Goal: Task Accomplishment & Management: Complete application form

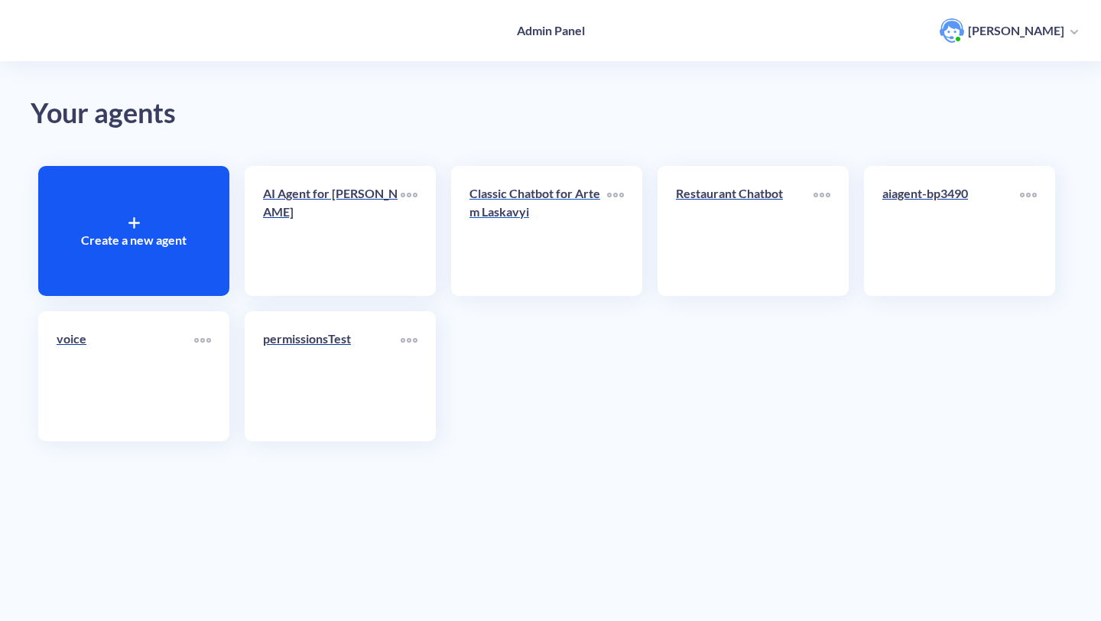
click at [544, 187] on p "Classic Chatbot for Artem Laskavyi" at bounding box center [538, 202] width 138 height 37
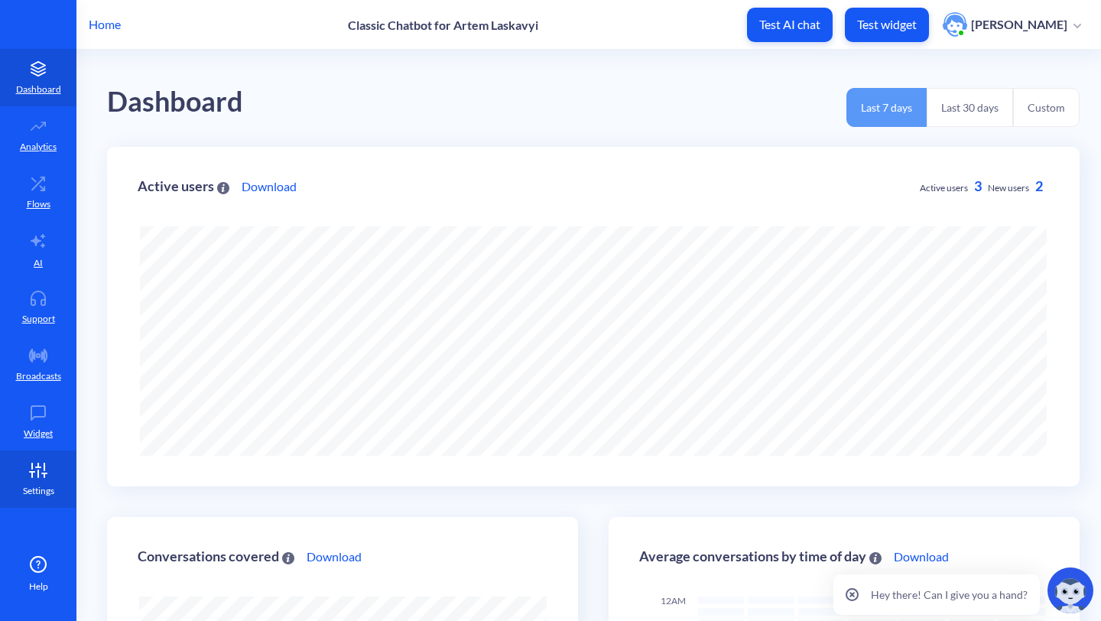
scroll to position [621, 1101]
click at [39, 478] on link "Settings" at bounding box center [38, 478] width 76 height 57
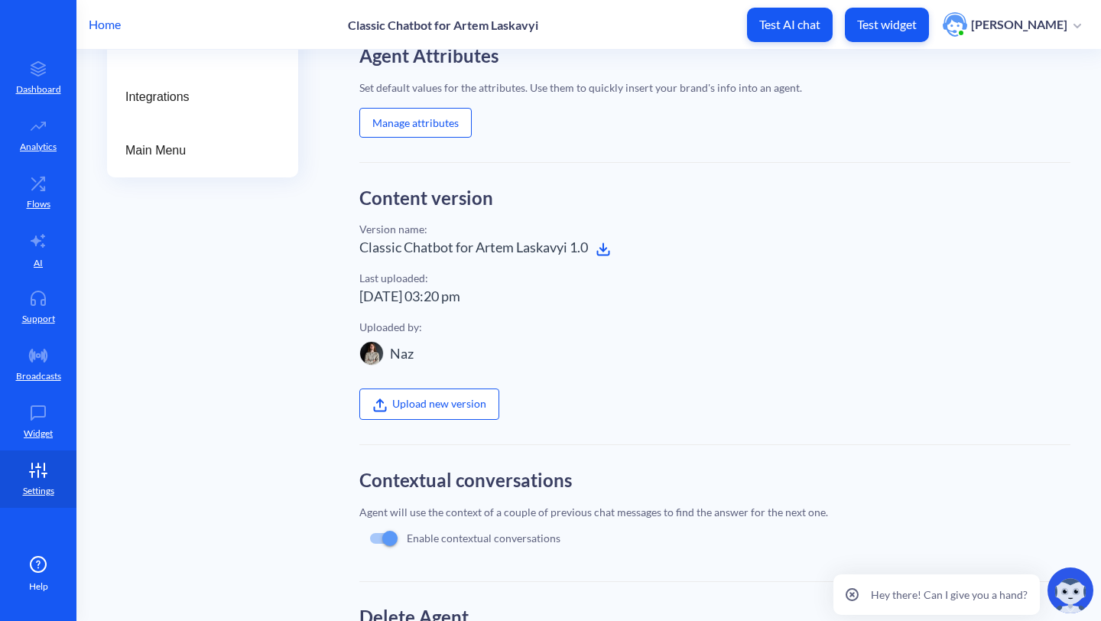
scroll to position [401, 0]
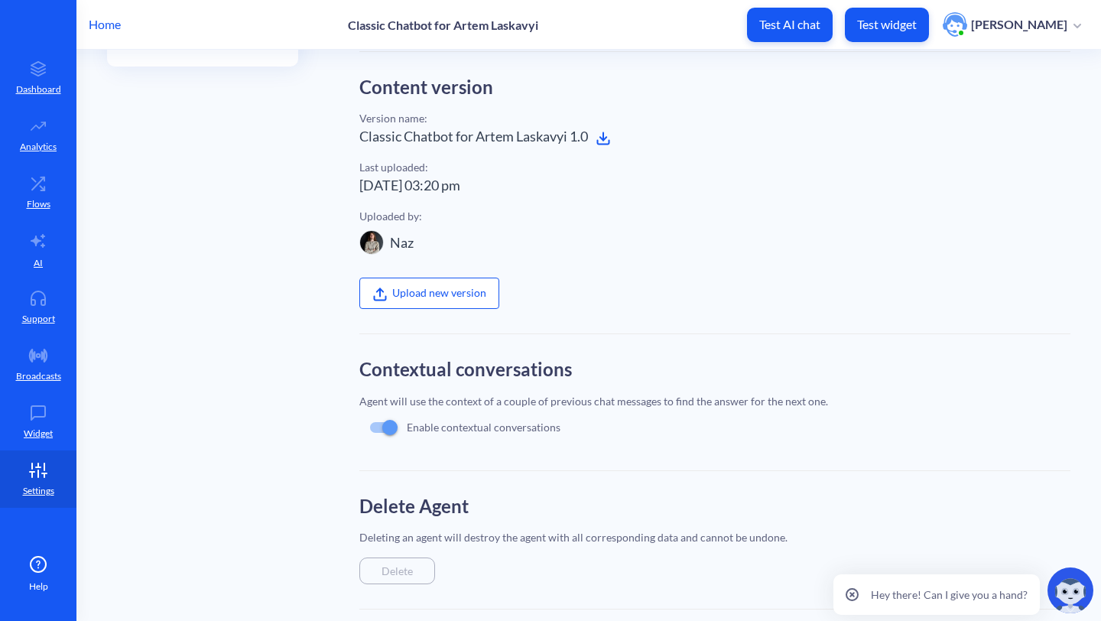
click at [601, 135] on icon at bounding box center [602, 138] width 15 height 15
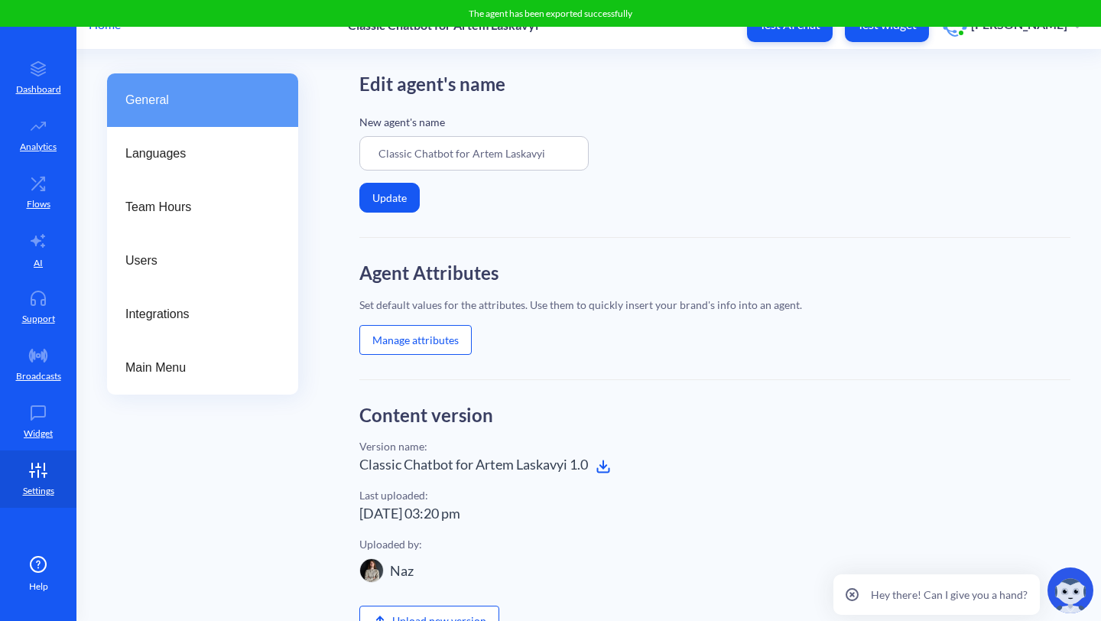
scroll to position [0, 0]
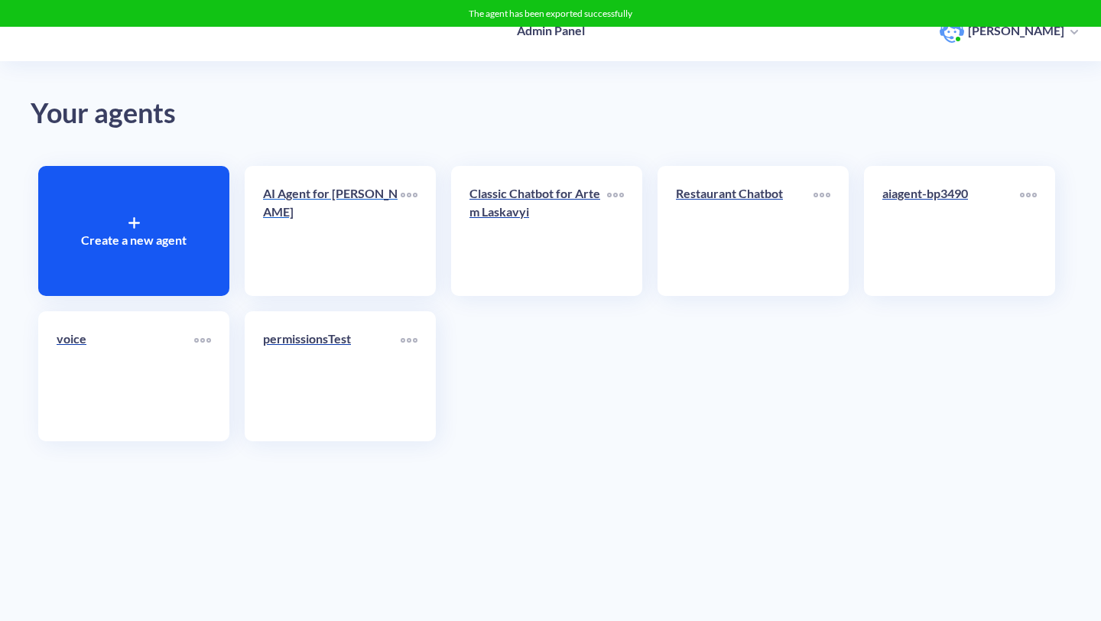
click at [284, 209] on p "AI Agent for [PERSON_NAME]" at bounding box center [332, 202] width 138 height 37
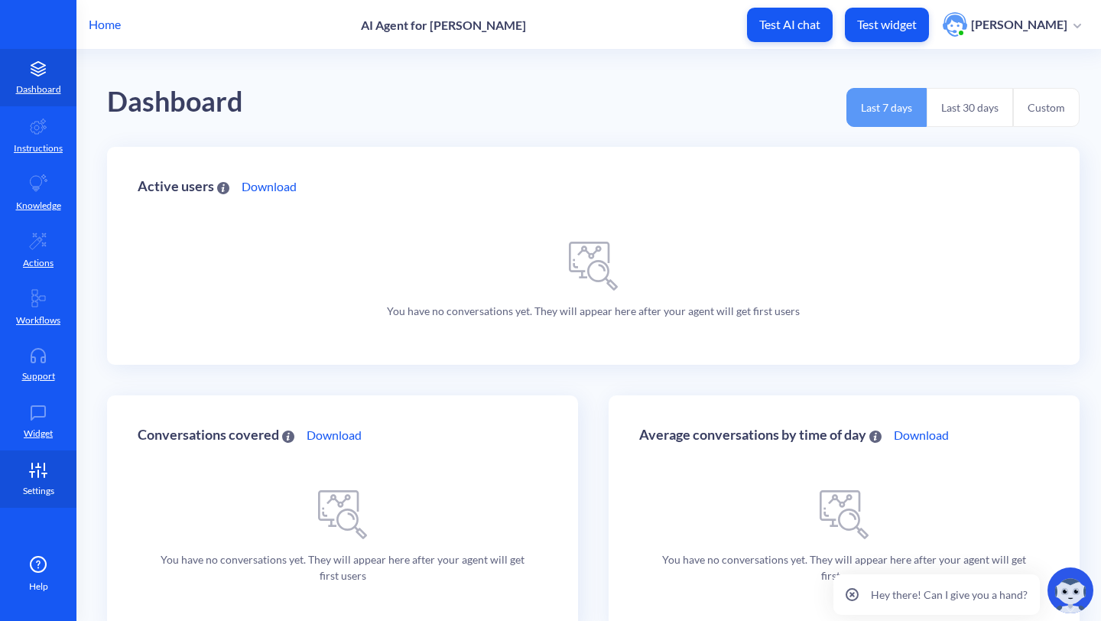
click at [47, 495] on p "Settings" at bounding box center [38, 491] width 31 height 14
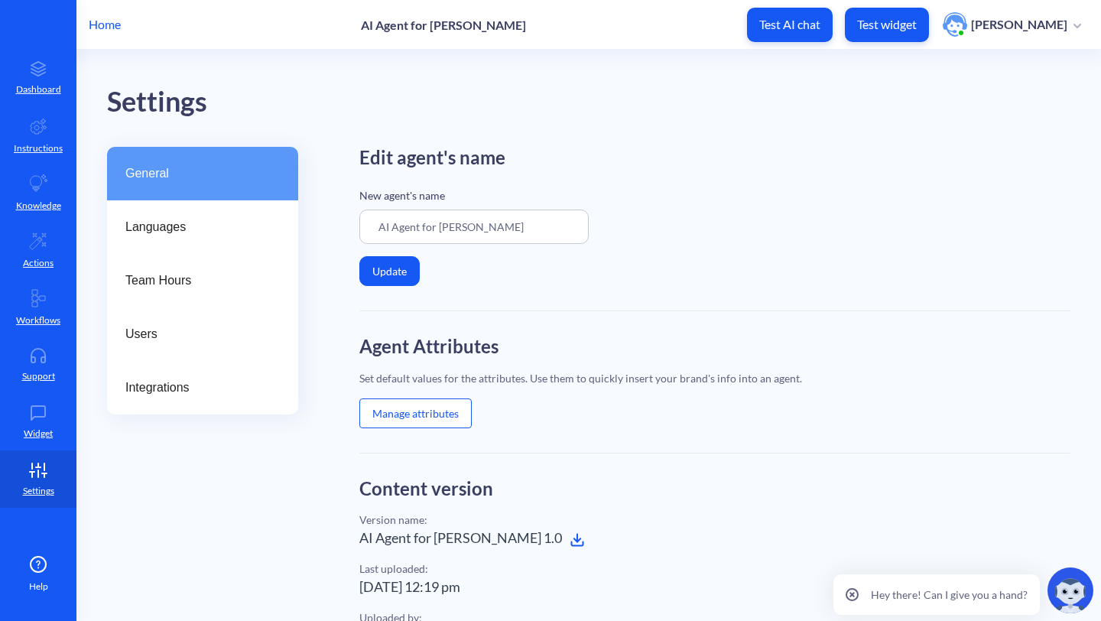
click at [572, 543] on div "AI Agent for [PERSON_NAME] 1.0" at bounding box center [714, 537] width 711 height 21
click at [569, 543] on icon at bounding box center [576, 539] width 15 height 15
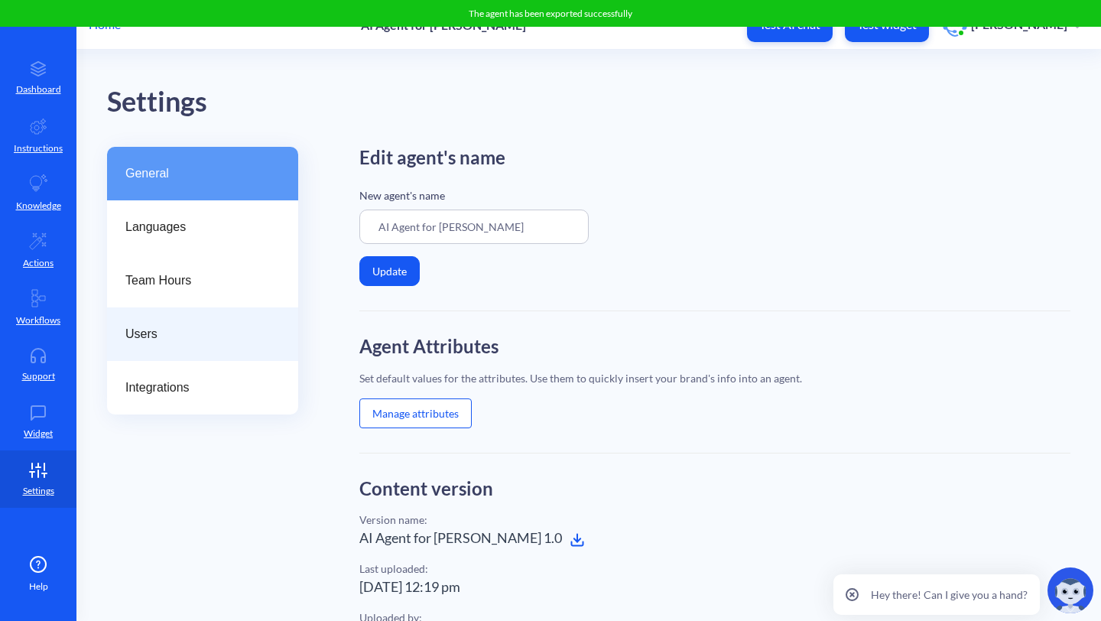
click at [142, 357] on div "Users" at bounding box center [202, 333] width 191 height 53
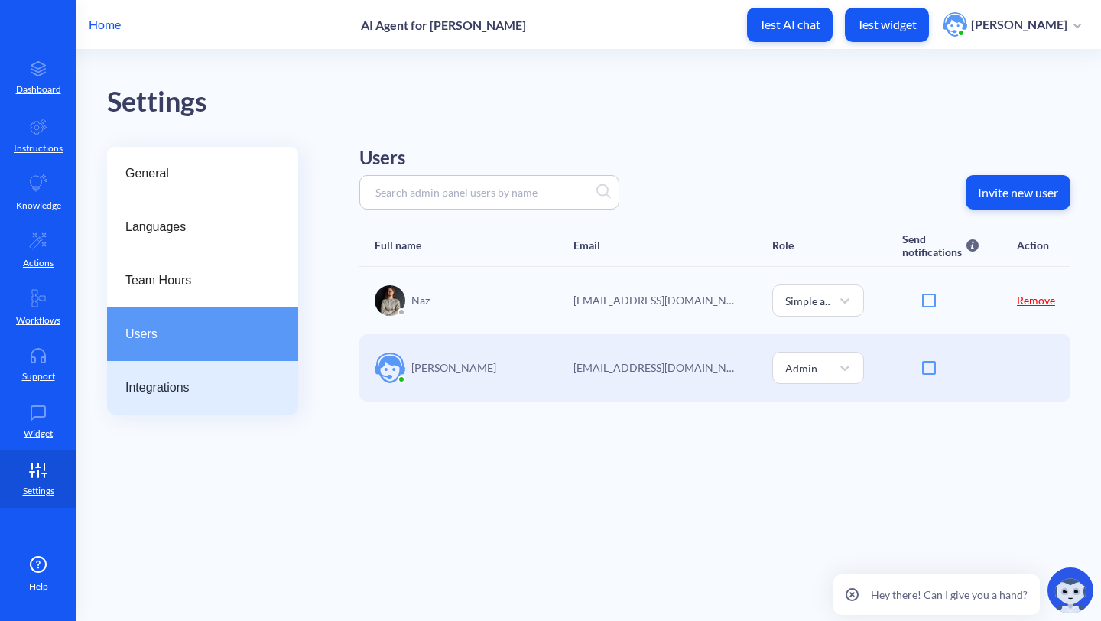
click at [182, 377] on div "Integrations" at bounding box center [202, 387] width 191 height 53
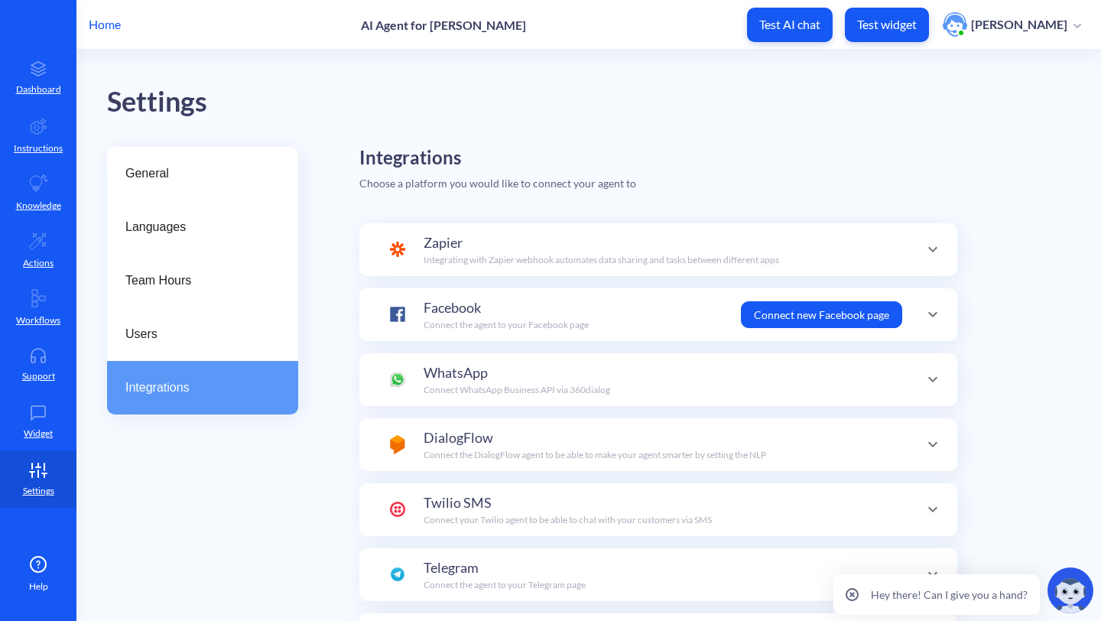
scroll to position [135, 0]
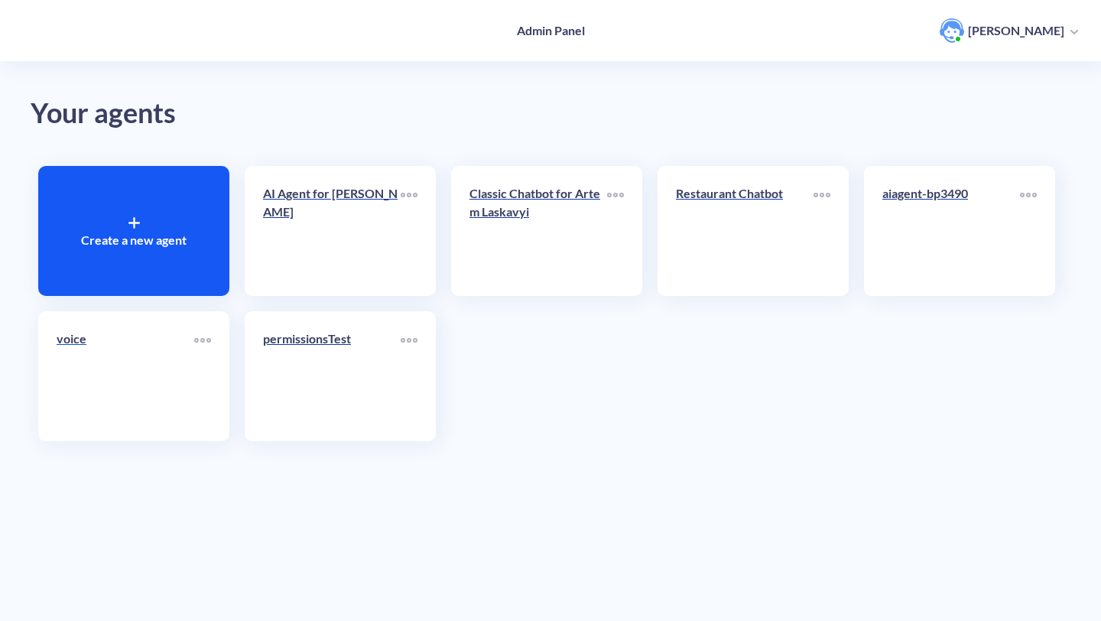
click at [128, 345] on p "voice" at bounding box center [126, 338] width 138 height 18
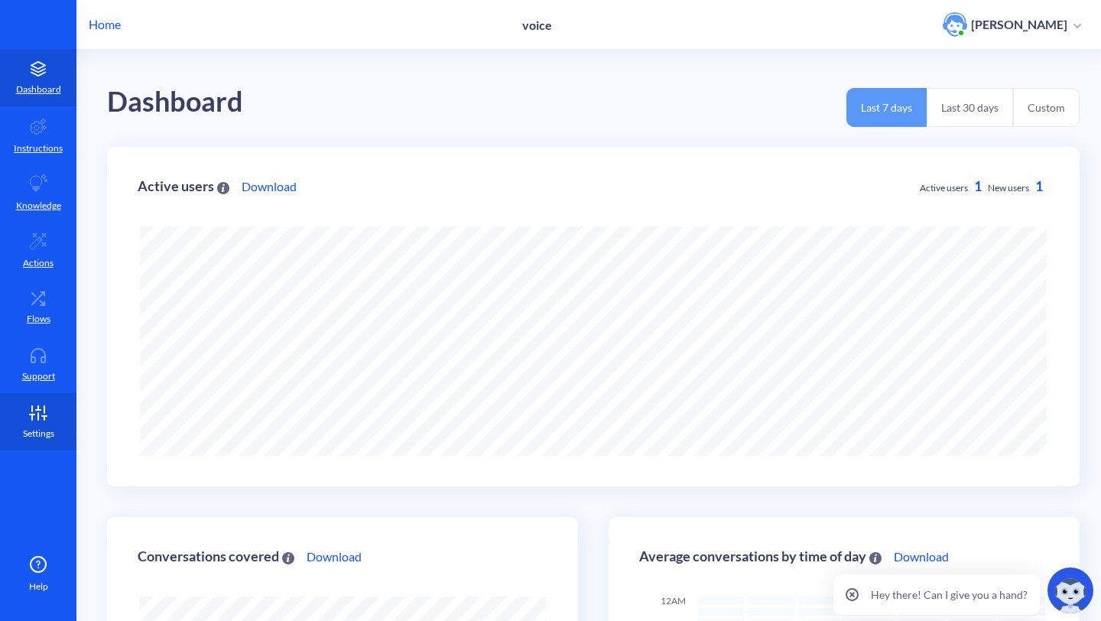
click at [29, 410] on icon at bounding box center [38, 412] width 31 height 15
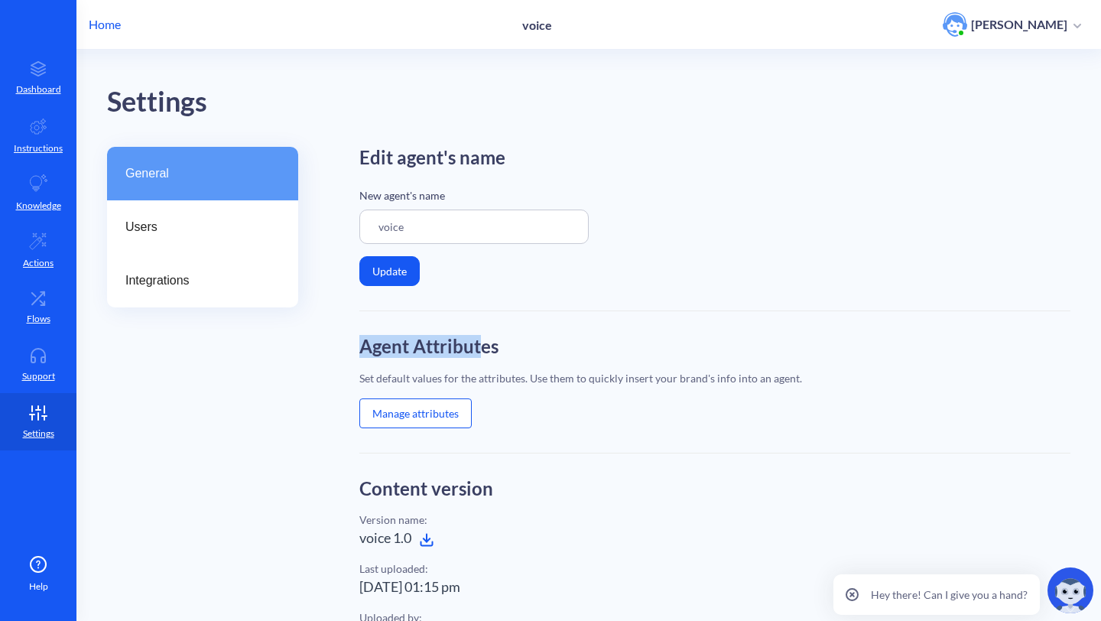
drag, startPoint x: 364, startPoint y: 353, endPoint x: 483, endPoint y: 353, distance: 119.2
click at [483, 353] on h2 "Agent Attributes" at bounding box center [714, 347] width 711 height 22
click at [488, 353] on h2 "Agent Attributes" at bounding box center [714, 347] width 711 height 22
drag, startPoint x: 496, startPoint y: 353, endPoint x: 358, endPoint y: 355, distance: 137.6
click at [359, 355] on h2 "Agent Attributes" at bounding box center [714, 347] width 711 height 22
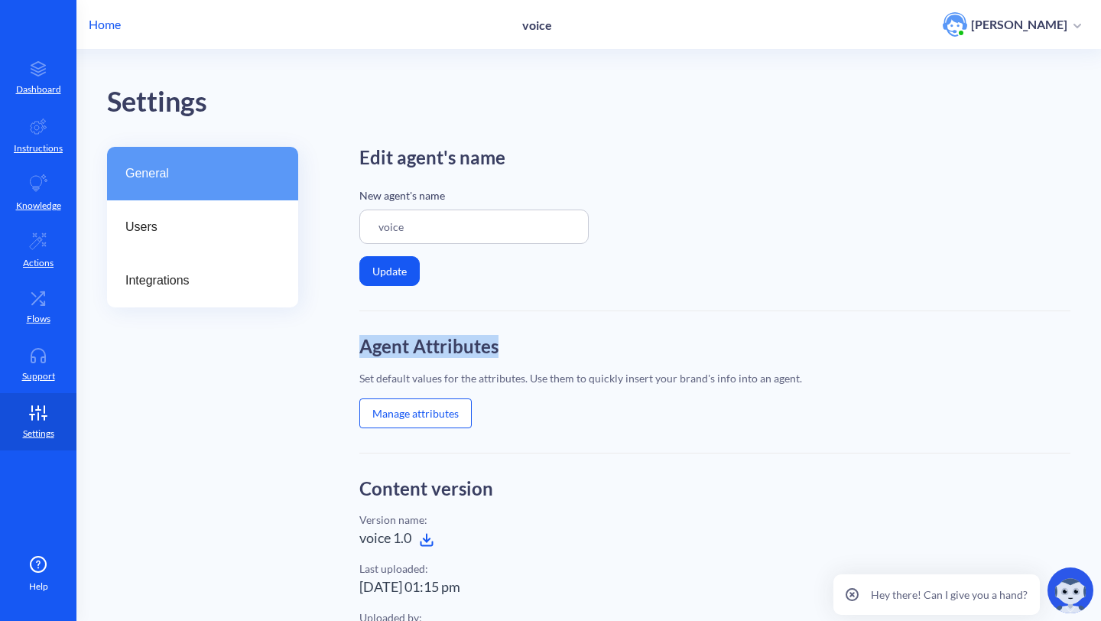
click at [358, 355] on div "General Users Integrations Edit agent's name New agent's name voice Update Agen…" at bounding box center [604, 523] width 994 height 752
click at [430, 532] on icon at bounding box center [426, 539] width 15 height 15
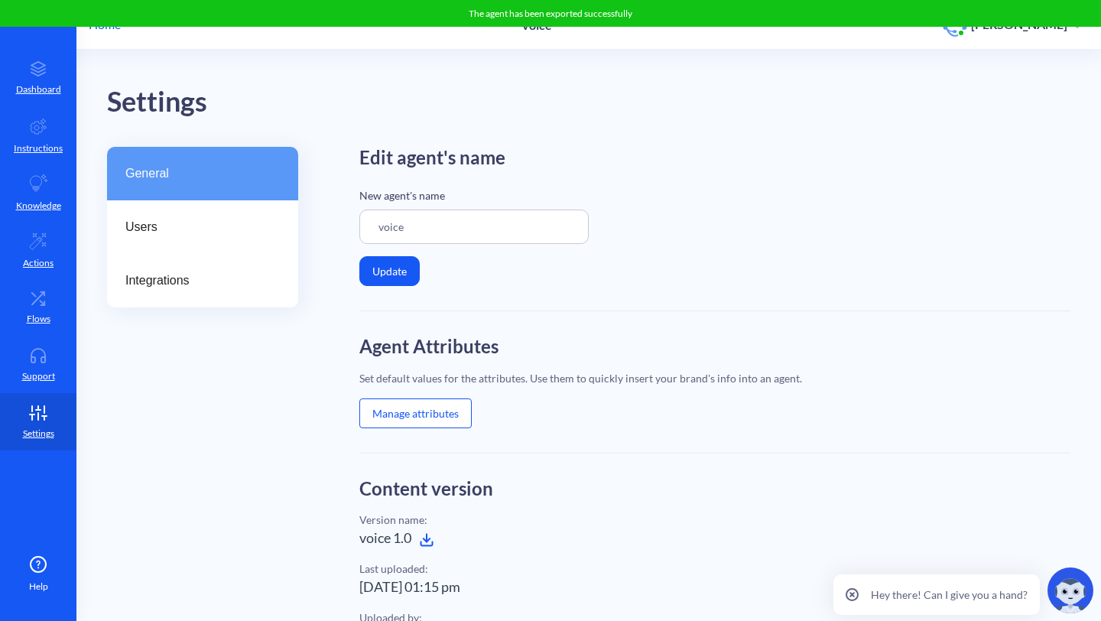
click at [107, 28] on p "Home" at bounding box center [105, 24] width 32 height 18
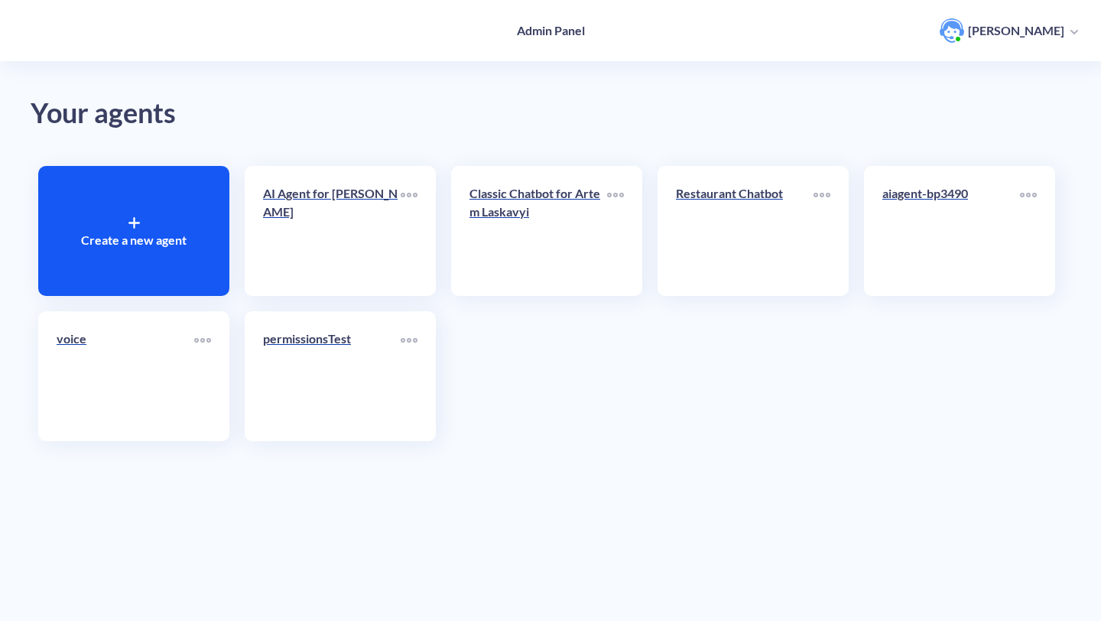
click at [111, 241] on p "Create a new agent" at bounding box center [133, 240] width 105 height 18
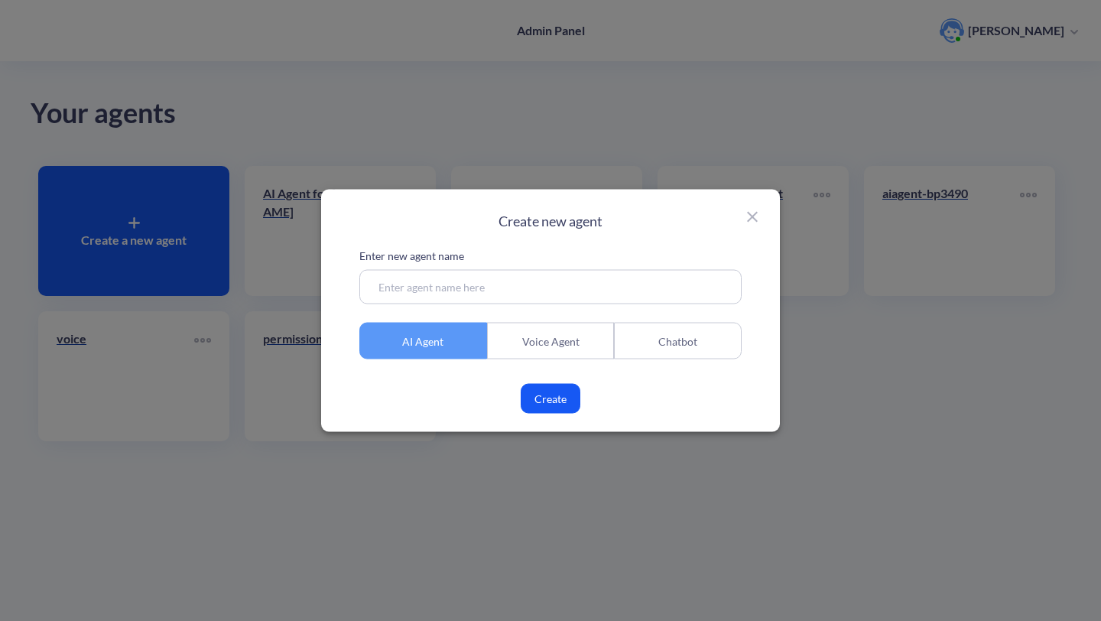
click at [393, 285] on input at bounding box center [550, 287] width 382 height 34
type input "c"
type input "ai agent template"
click at [553, 397] on button "Create" at bounding box center [550, 399] width 60 height 30
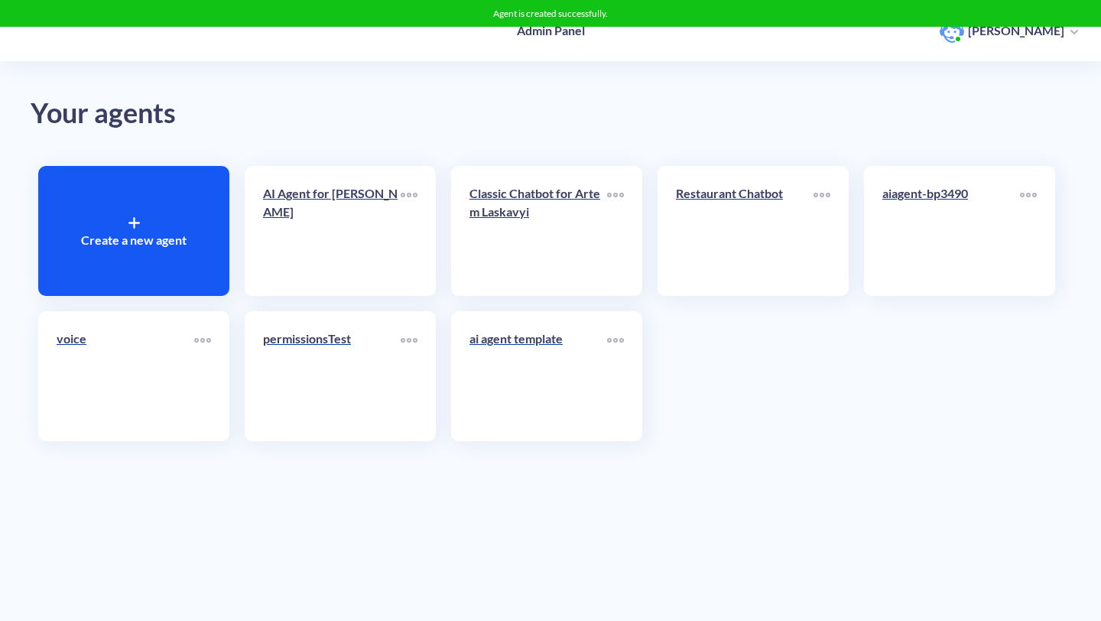
click at [170, 215] on div "Create a new agent" at bounding box center [133, 231] width 191 height 130
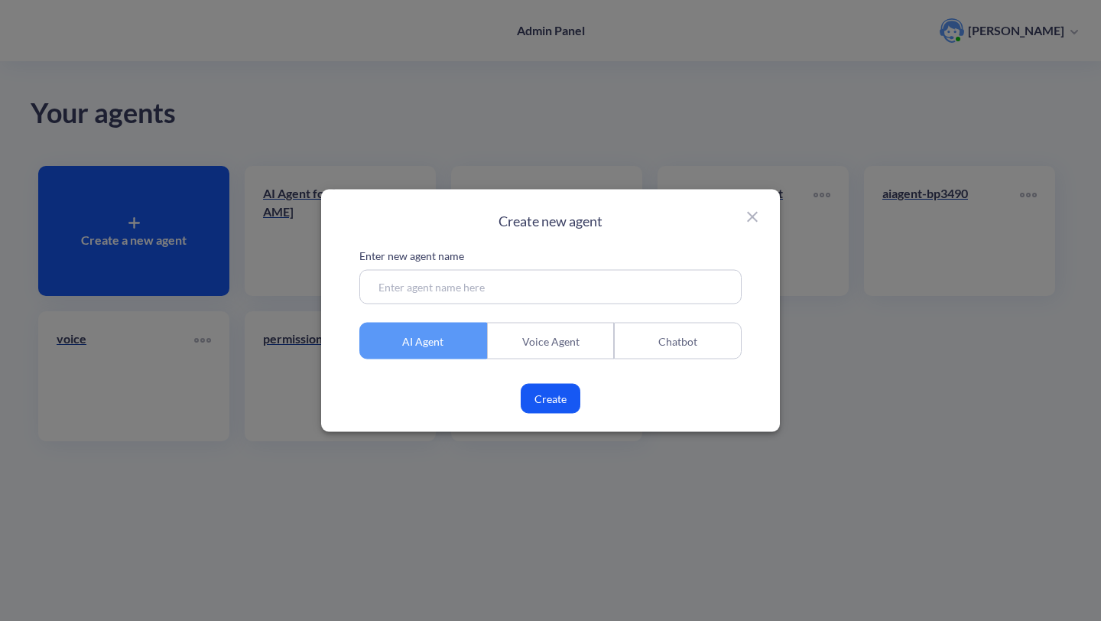
click at [400, 290] on input at bounding box center [550, 287] width 382 height 34
type input "voice agent template"
click at [555, 361] on div "Enter new agent name voice agent template AI Agent Voice Agent Chatbot Create" at bounding box center [550, 331] width 382 height 166
click at [546, 310] on div "Enter new agent name voice agent template AI Agent Voice Agent Chatbot Create" at bounding box center [550, 331] width 382 height 166
click at [545, 323] on div "Voice Agent" at bounding box center [551, 341] width 128 height 37
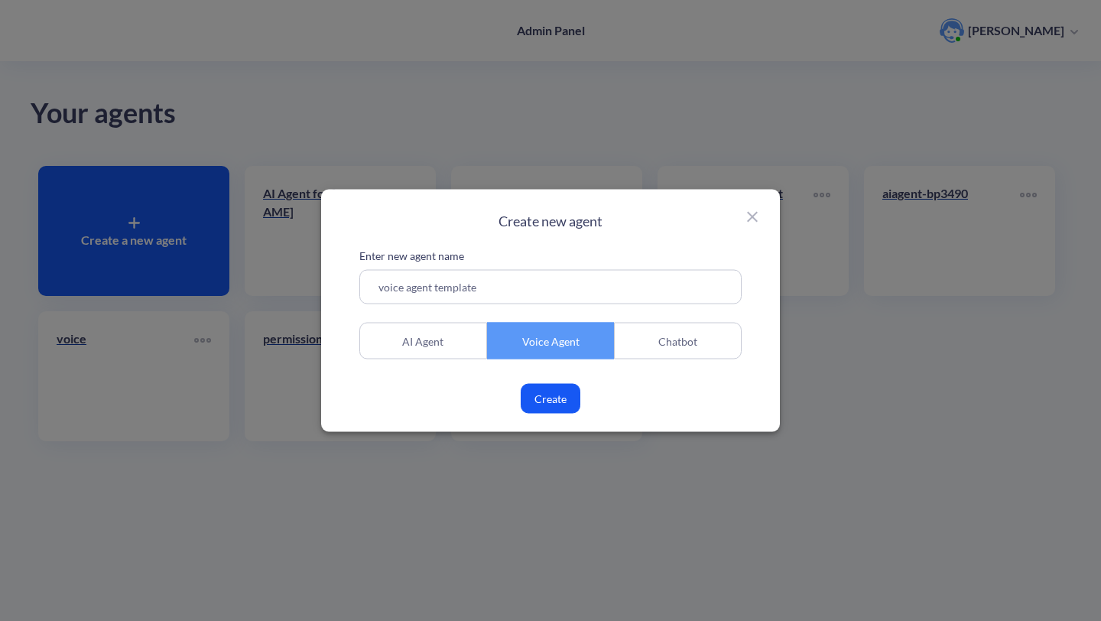
click at [546, 407] on button "Create" at bounding box center [550, 399] width 60 height 30
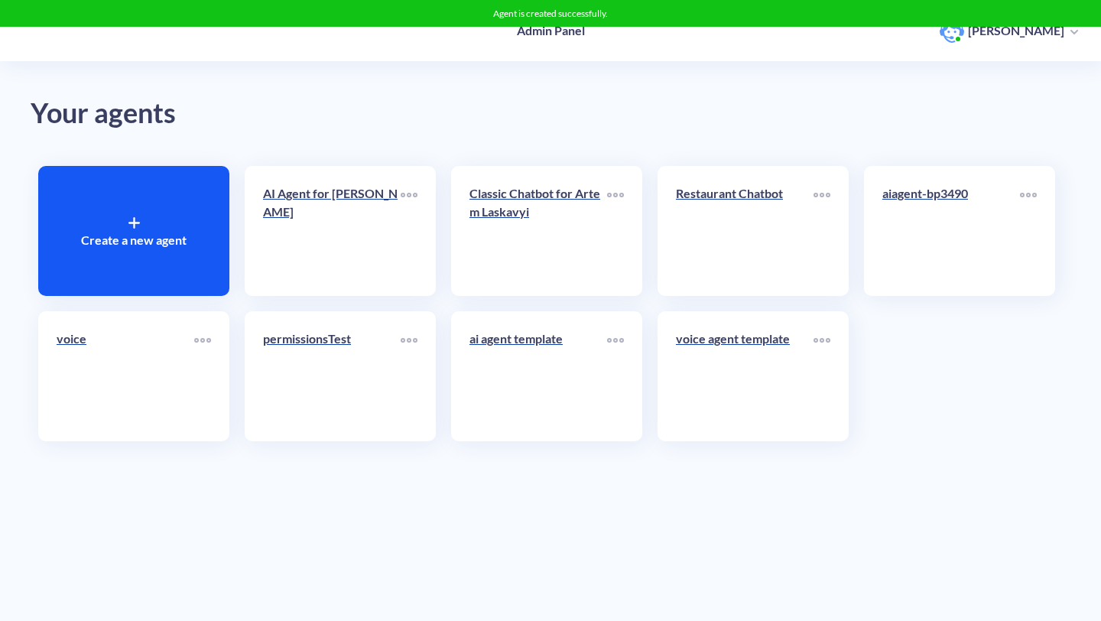
click at [121, 238] on p "Create a new agent" at bounding box center [133, 240] width 105 height 18
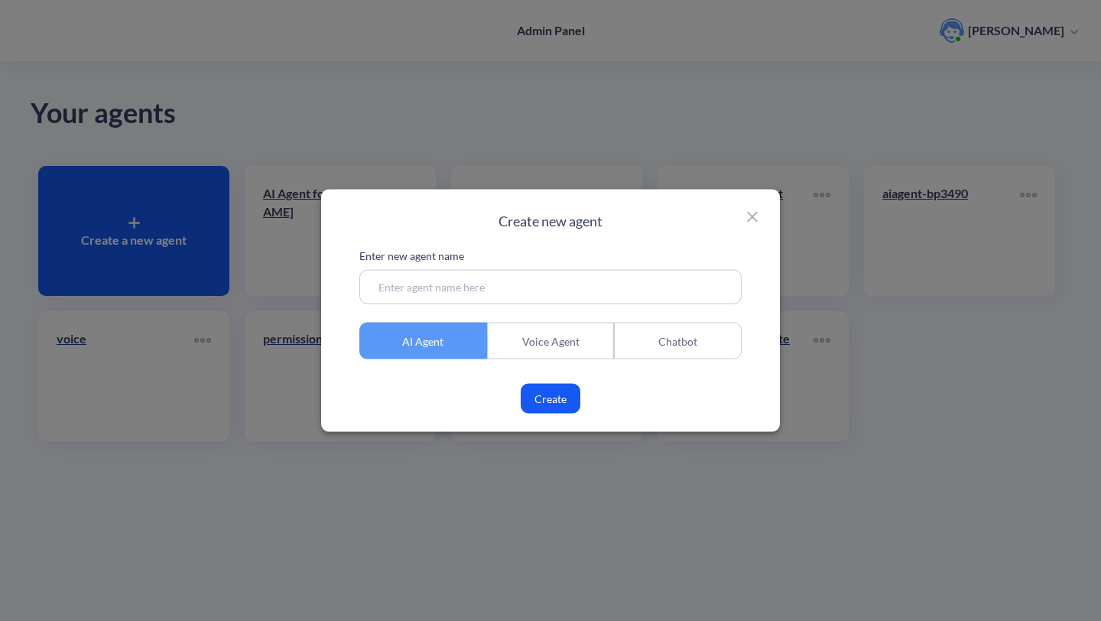
click at [416, 293] on input at bounding box center [550, 287] width 382 height 34
type input "chatbot template"
click at [677, 347] on div "Chatbot" at bounding box center [678, 341] width 128 height 37
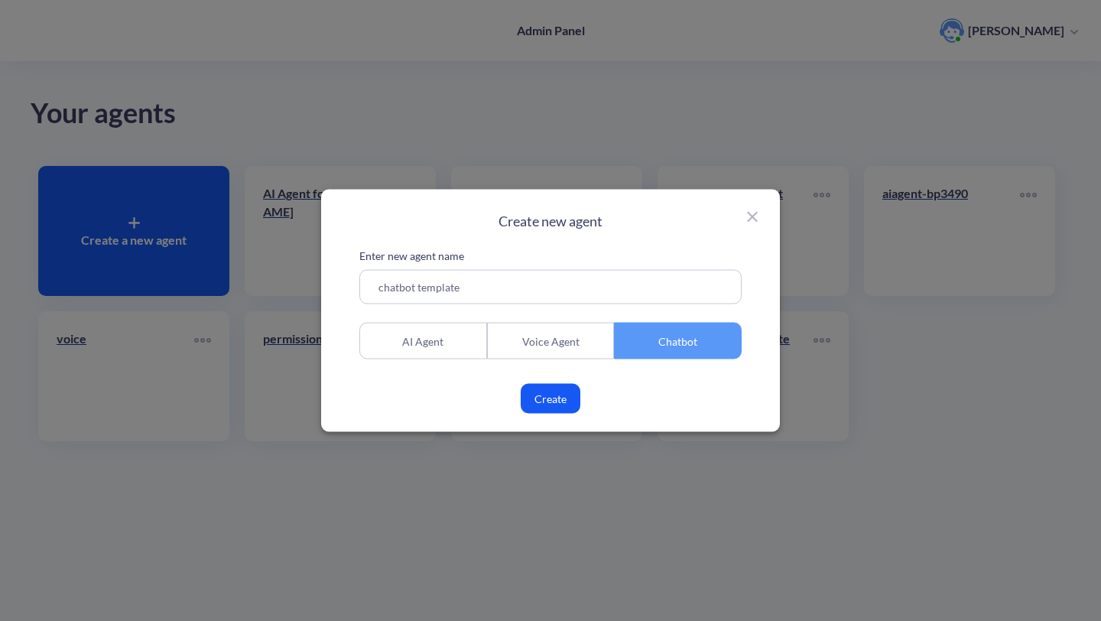
click at [565, 391] on button "Create" at bounding box center [550, 399] width 60 height 30
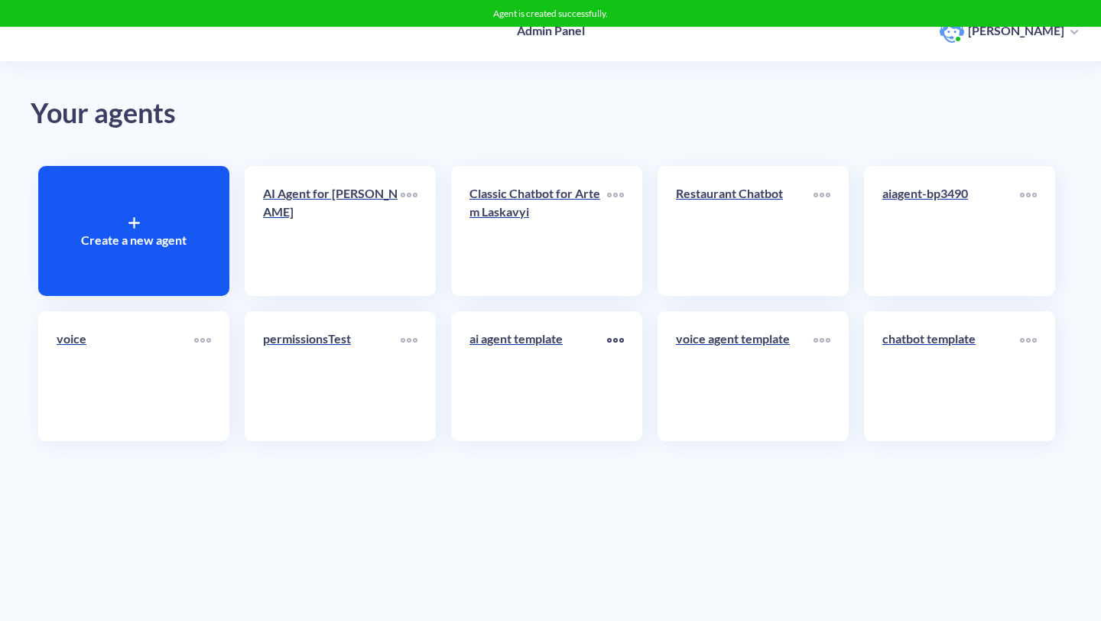
click at [619, 342] on div at bounding box center [615, 340] width 17 height 23
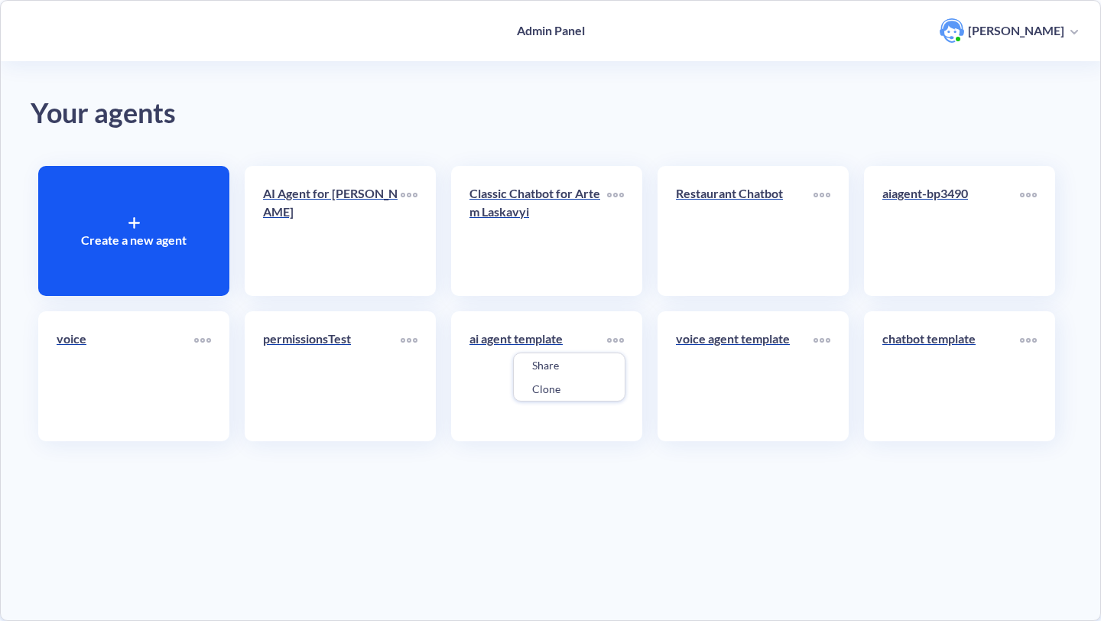
click at [617, 322] on div at bounding box center [550, 310] width 1101 height 621
click at [518, 341] on p "ai agent template" at bounding box center [538, 338] width 138 height 18
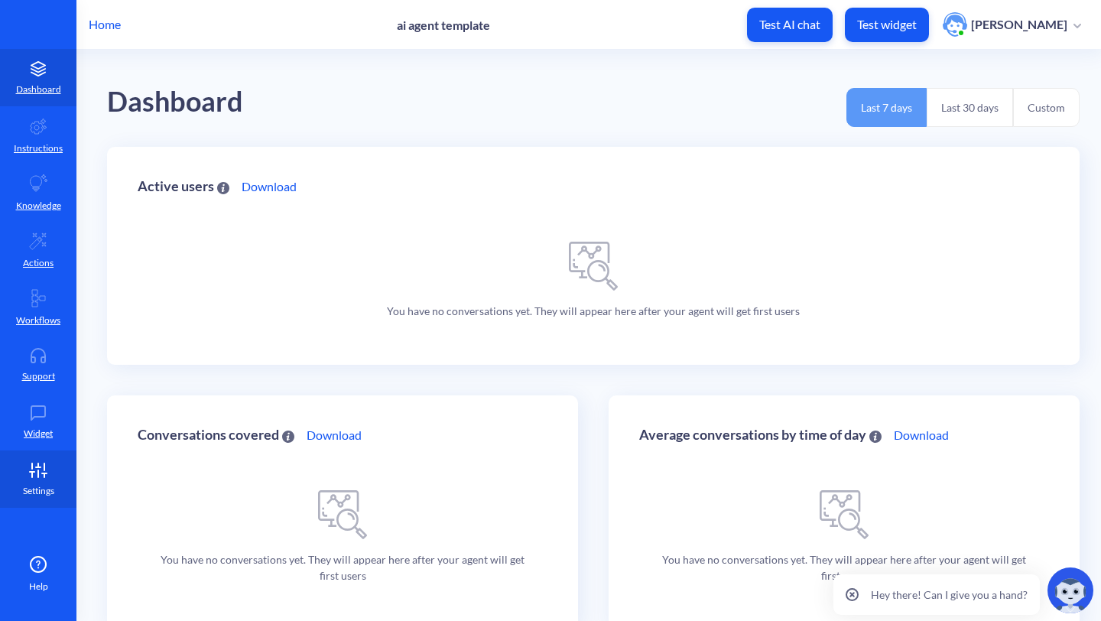
click at [47, 464] on icon at bounding box center [38, 469] width 31 height 15
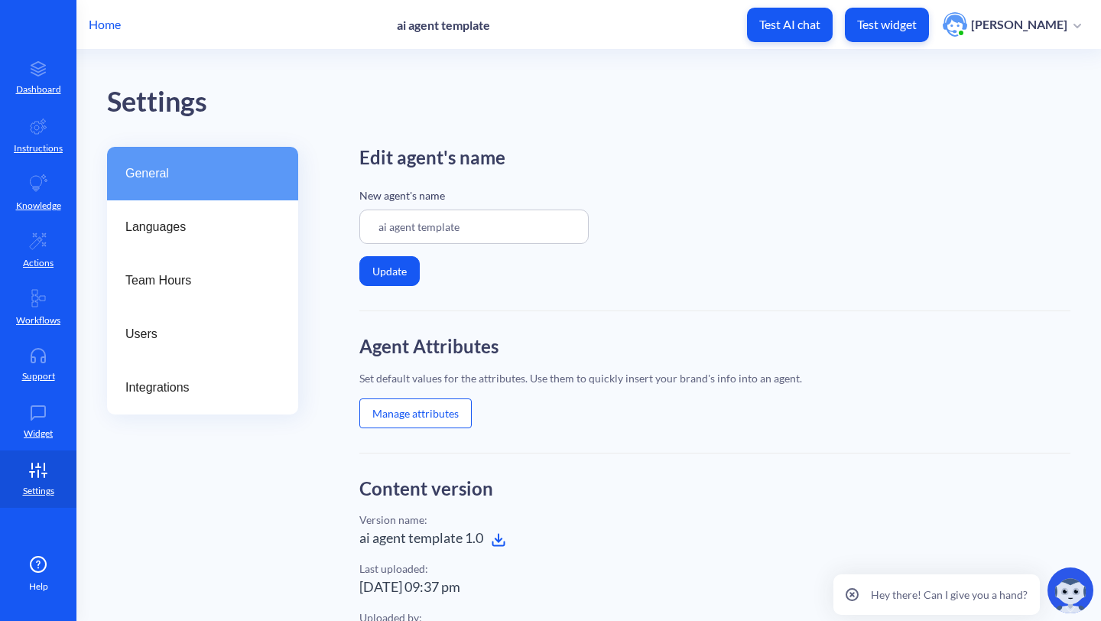
click at [497, 545] on icon at bounding box center [498, 543] width 11 height 4
